Goal: Information Seeking & Learning: Learn about a topic

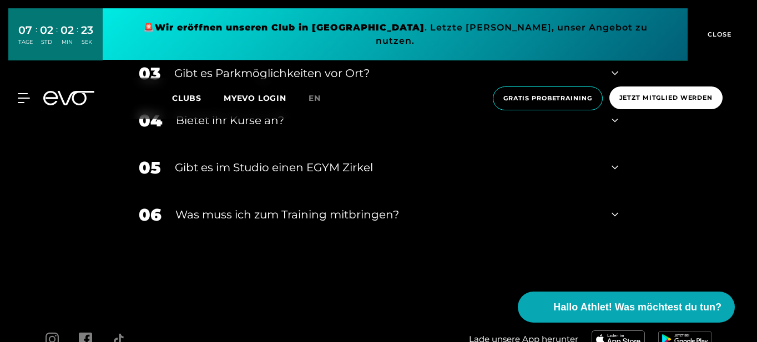
scroll to position [3784, 0]
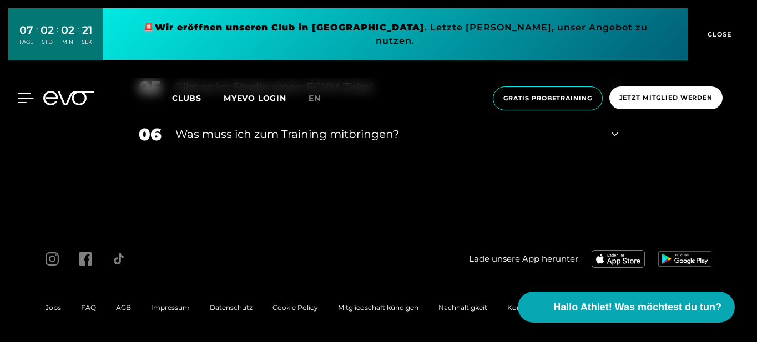
click at [24, 82] on div "MyEVO Login Über EVO Mitgliedschaften Probetraining TAGESPASS EVO Studios [GEOG…" at bounding box center [378, 99] width 752 height 42
click at [24, 93] on icon at bounding box center [26, 98] width 16 height 10
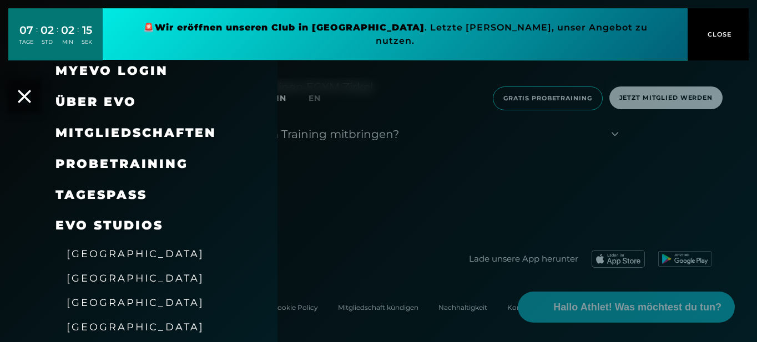
click at [87, 278] on span "[GEOGRAPHIC_DATA]" at bounding box center [136, 278] width 138 height 12
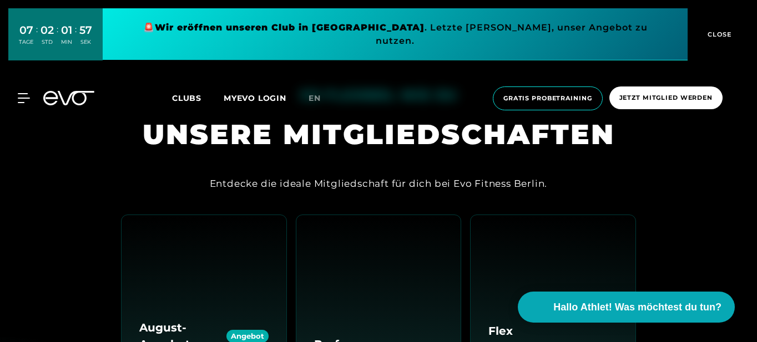
scroll to position [1479, 0]
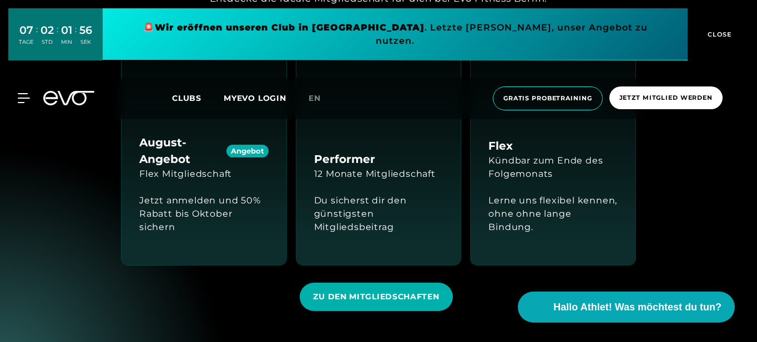
click at [401, 168] on div "12 Monate Mitgliedschaft" at bounding box center [374, 174] width 121 height 13
click at [310, 93] on span "en" at bounding box center [314, 98] width 12 height 10
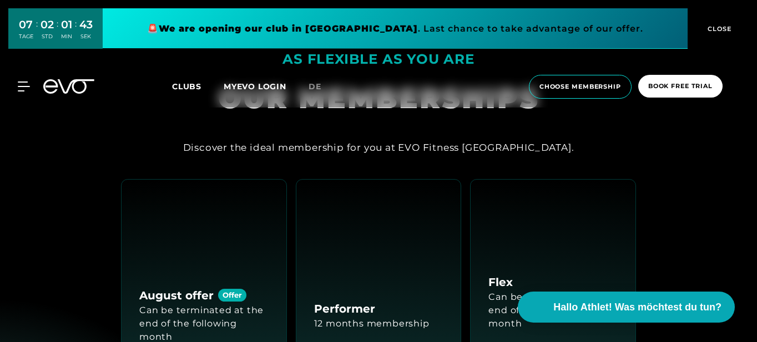
scroll to position [1479, 0]
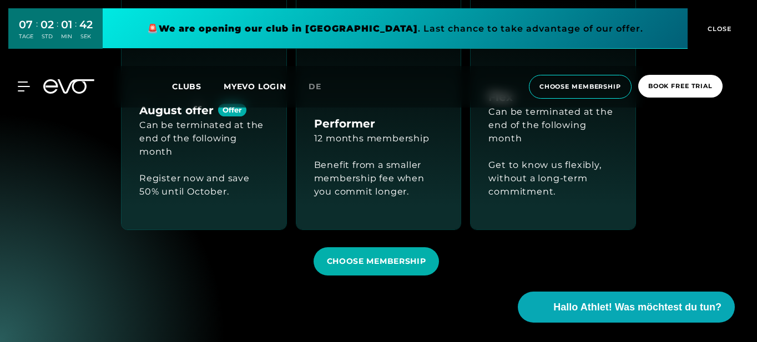
click at [373, 145] on div "Benefit from a smaller membership fee when you commit longer." at bounding box center [378, 178] width 129 height 67
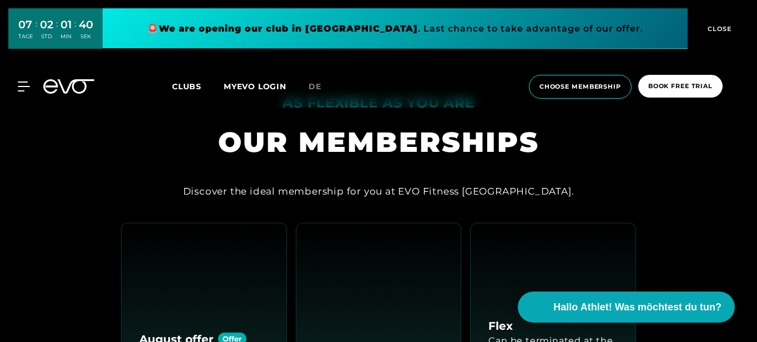
scroll to position [925, 0]
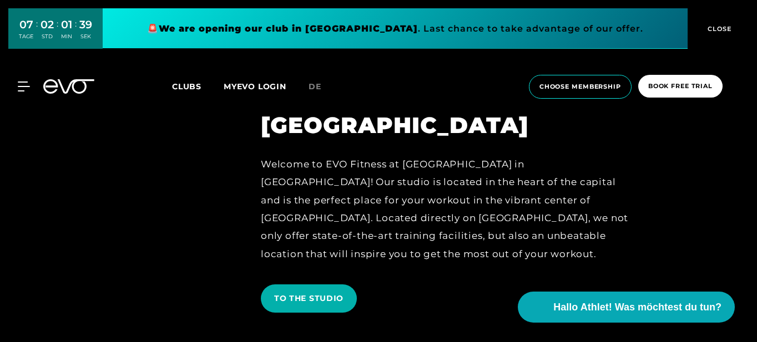
click at [335, 28] on link at bounding box center [395, 28] width 585 height 40
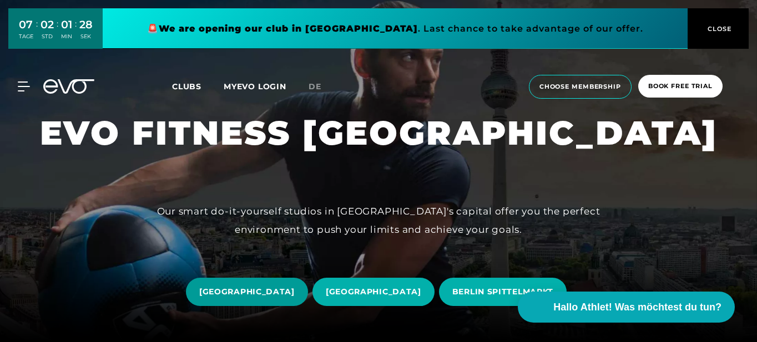
click at [236, 290] on span "[GEOGRAPHIC_DATA]" at bounding box center [246, 292] width 95 height 12
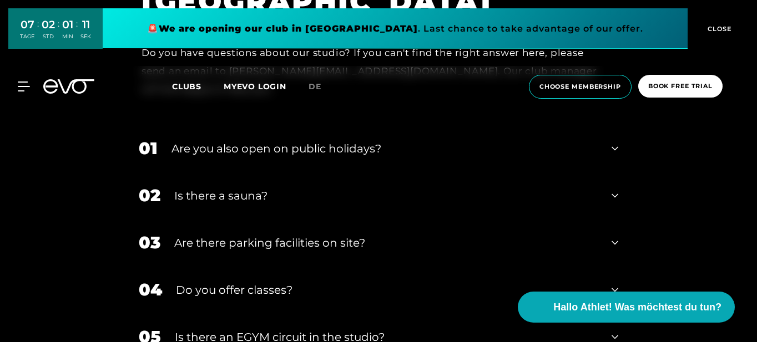
scroll to position [3774, 0]
